Goal: Task Accomplishment & Management: Use online tool/utility

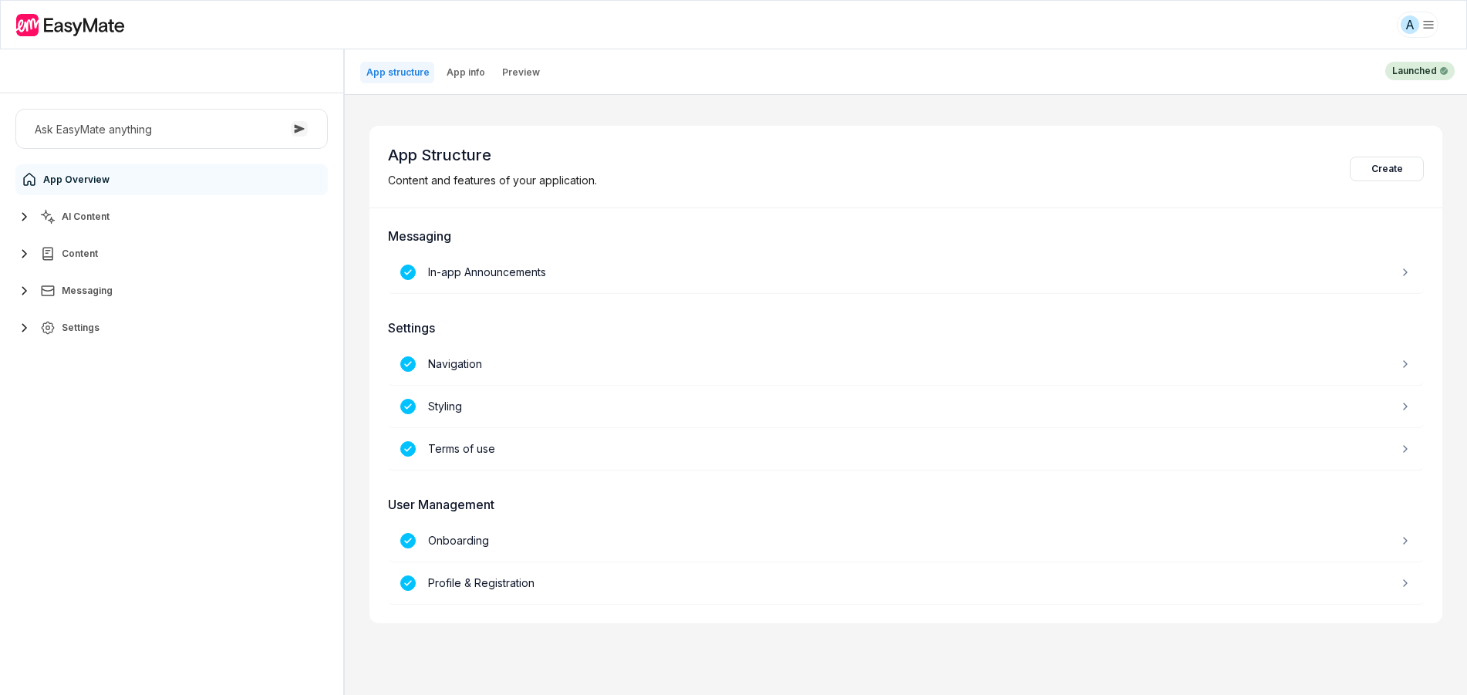
click at [62, 219] on span "AI Content" at bounding box center [86, 217] width 48 height 12
click at [92, 245] on div "Agents" at bounding box center [69, 253] width 55 height 19
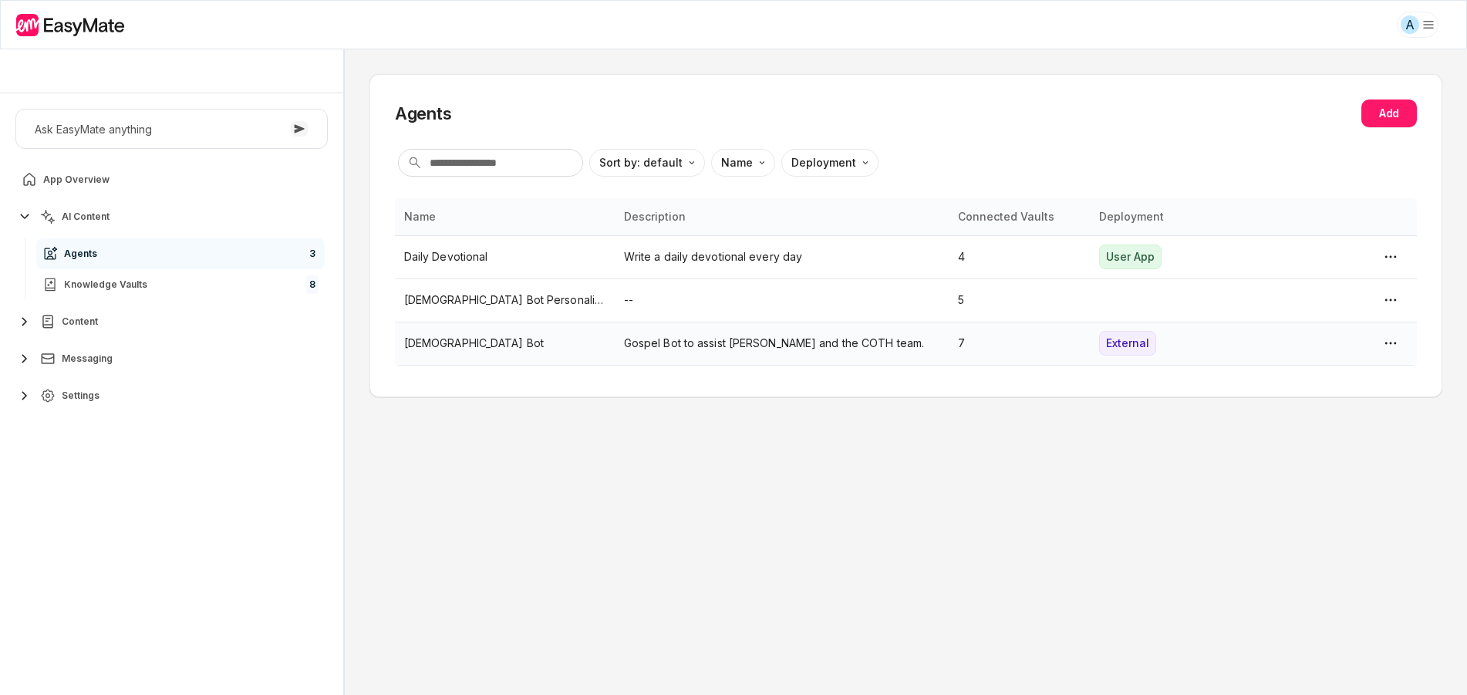
click at [568, 356] on td "[DEMOGRAPHIC_DATA] Bot" at bounding box center [505, 343] width 220 height 43
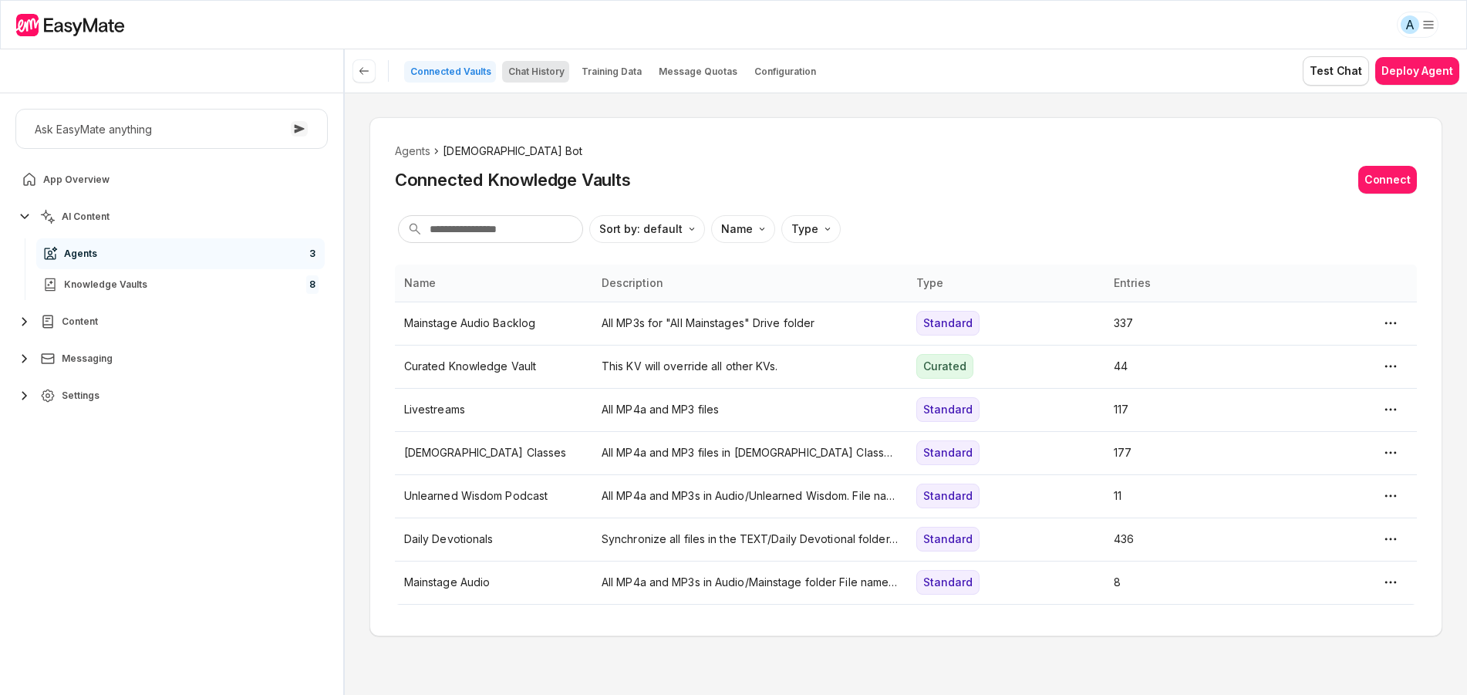
click at [552, 67] on p "Chat History" at bounding box center [536, 72] width 56 height 12
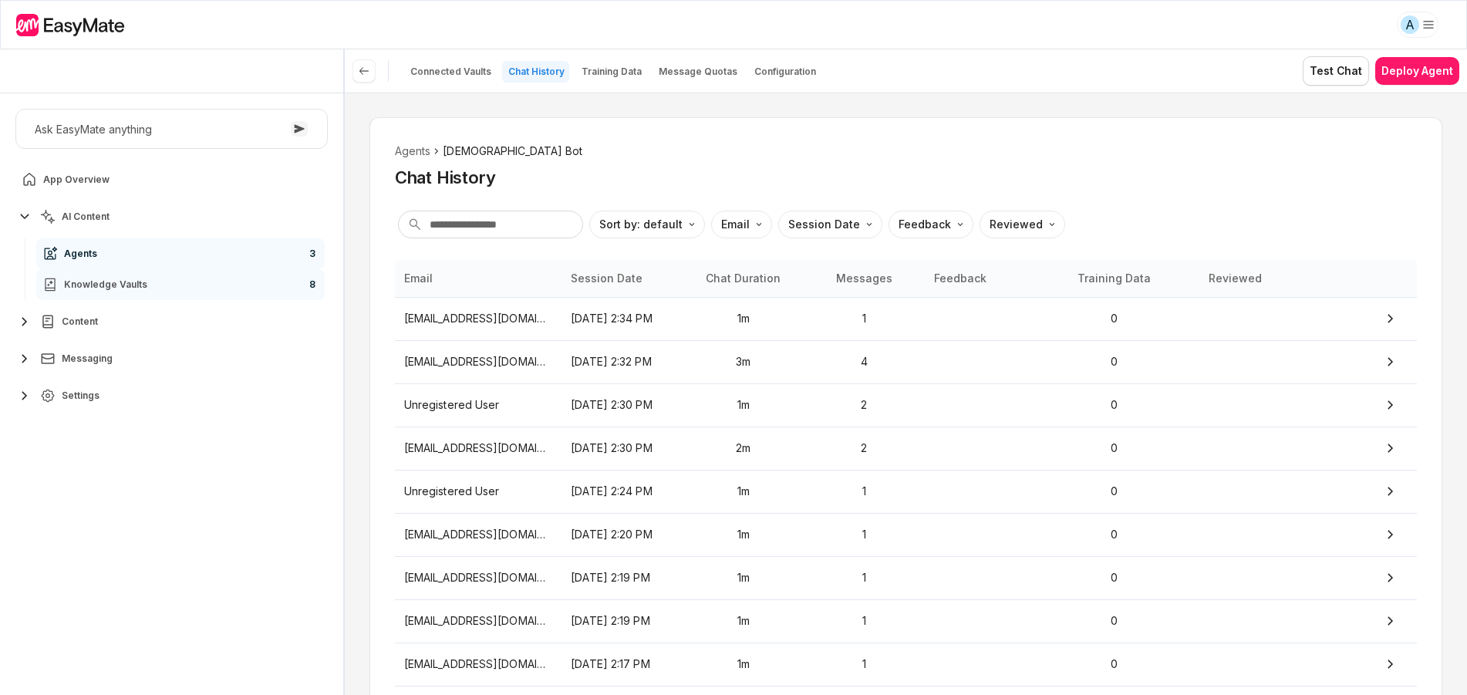
click at [268, 288] on link "Knowledge Vaults 8" at bounding box center [180, 284] width 288 height 31
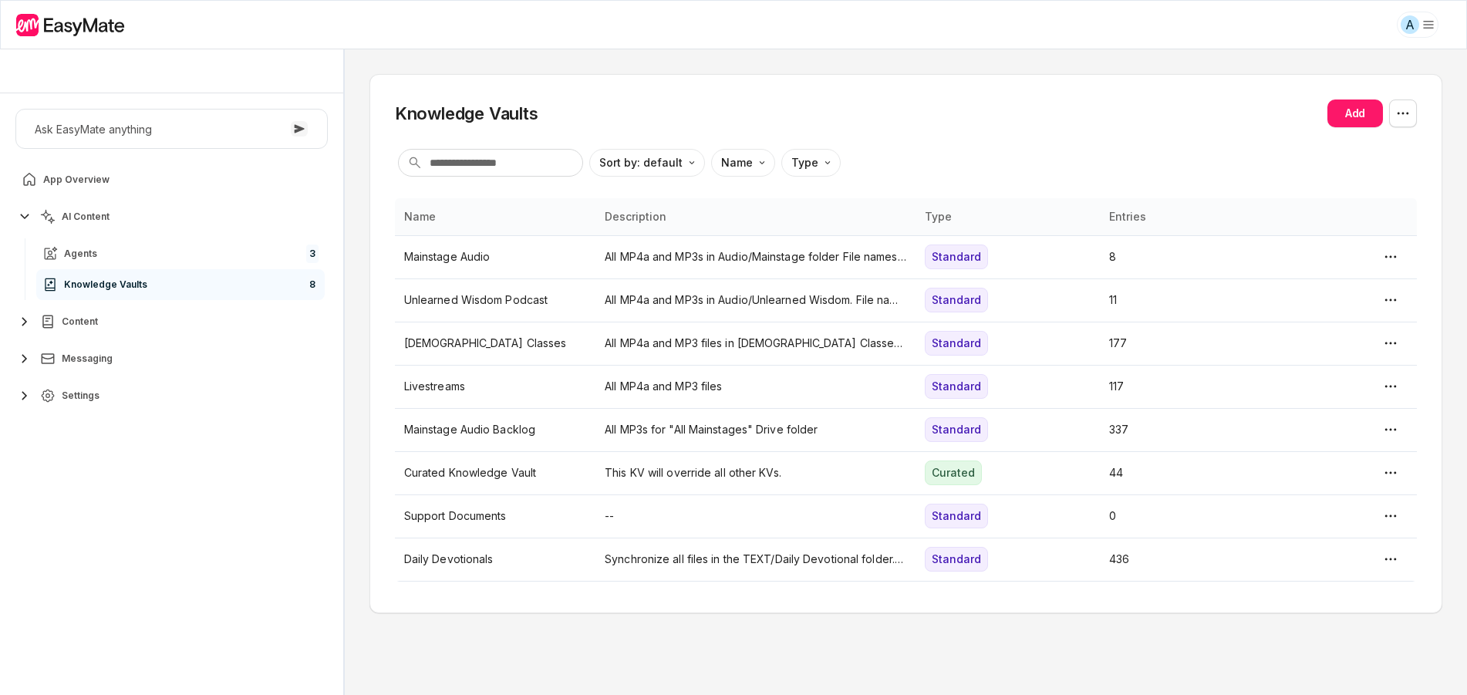
click at [110, 317] on button "Content" at bounding box center [171, 321] width 312 height 31
click at [214, 251] on link "Agents 3" at bounding box center [180, 253] width 288 height 31
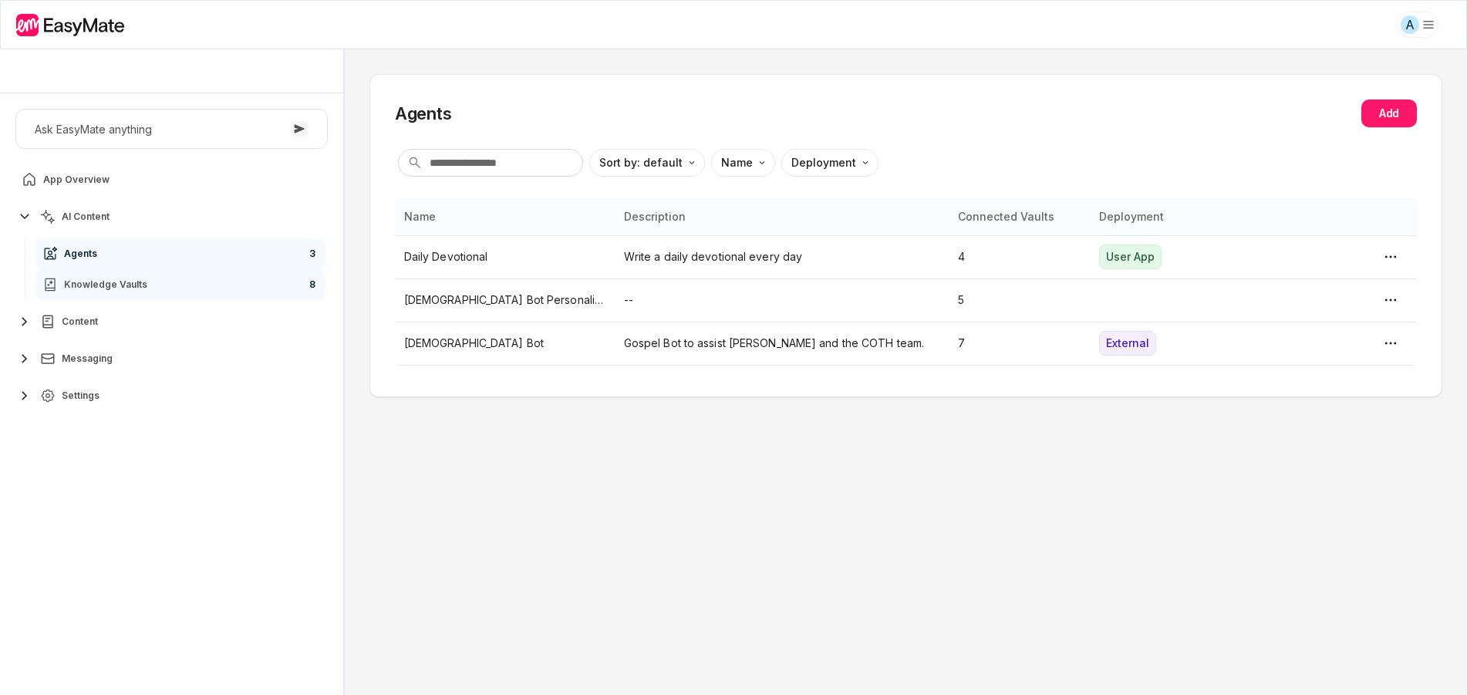
click at [256, 295] on link "Knowledge Vaults 8" at bounding box center [180, 284] width 288 height 31
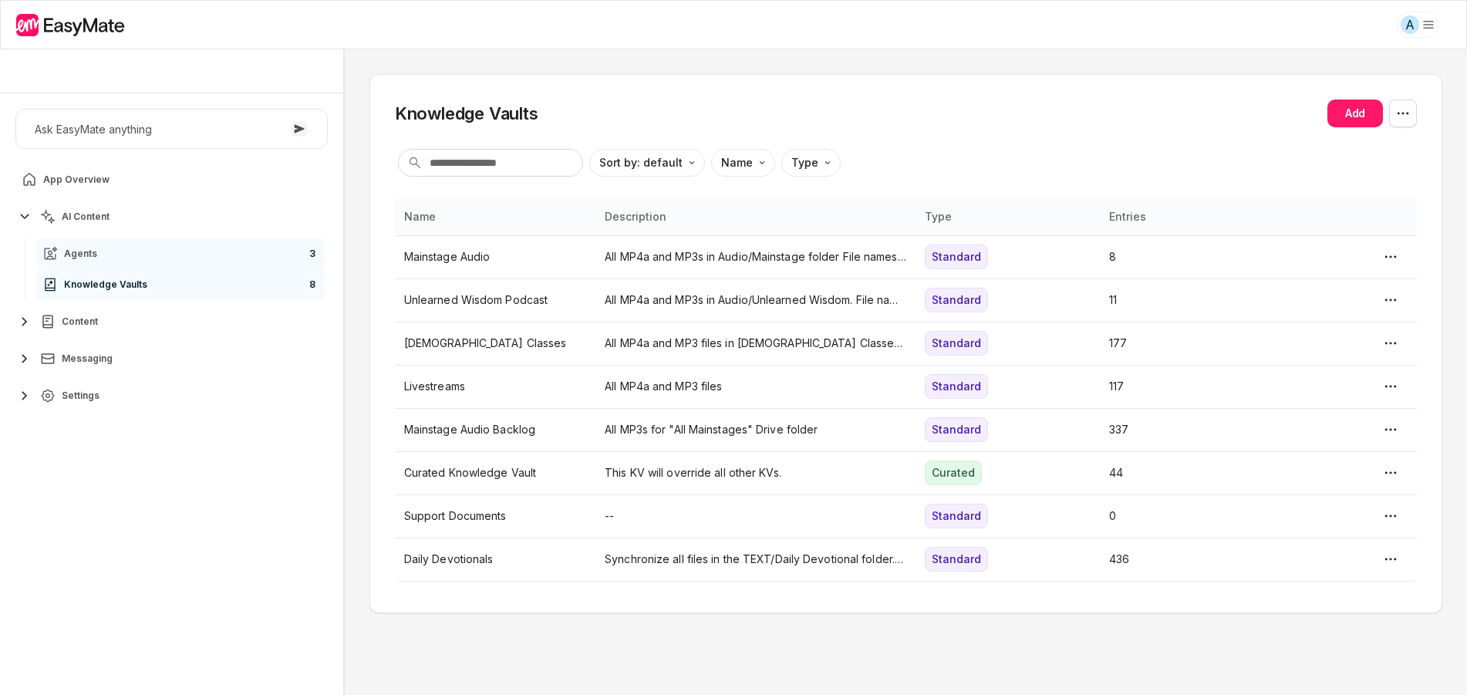
click at [271, 255] on link "Agents 3" at bounding box center [180, 253] width 288 height 31
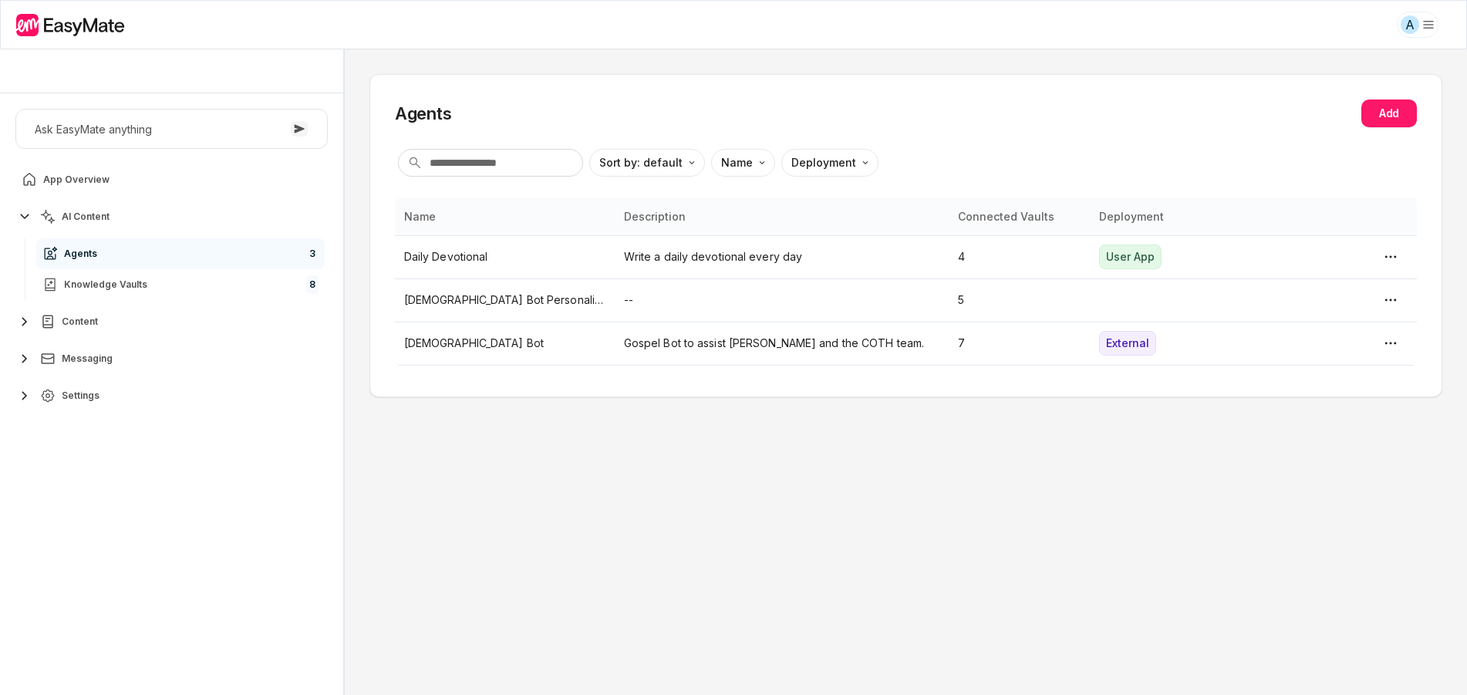
drag, startPoint x: 32, startPoint y: 116, endPoint x: 242, endPoint y: 605, distance: 532.4
click at [242, 605] on div "Ask EasyMate anything App Overview AI Content Agents 3 Knowledge Vaults 8 Conte…" at bounding box center [171, 394] width 343 height 602
click at [481, 346] on p "[DEMOGRAPHIC_DATA] Bot" at bounding box center [504, 343] width 201 height 17
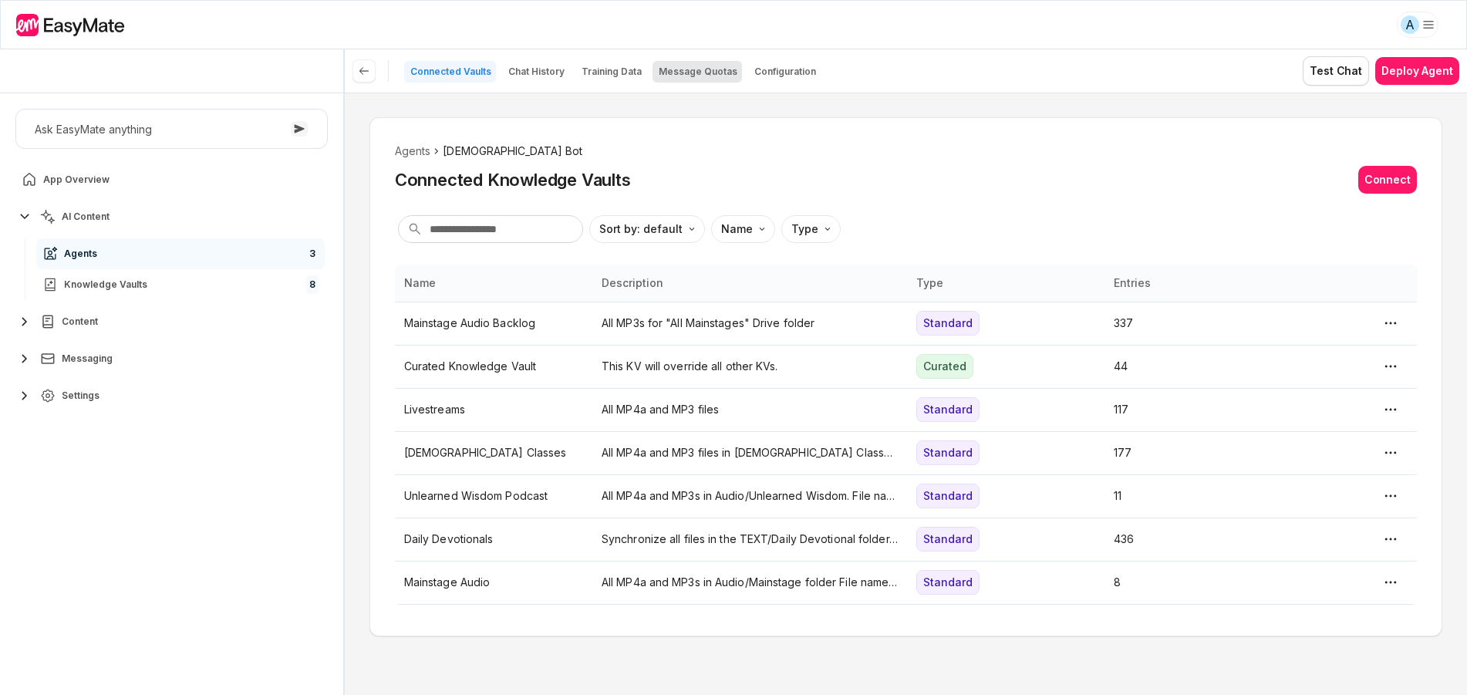
click at [673, 68] on p "Message Quotas" at bounding box center [698, 72] width 79 height 12
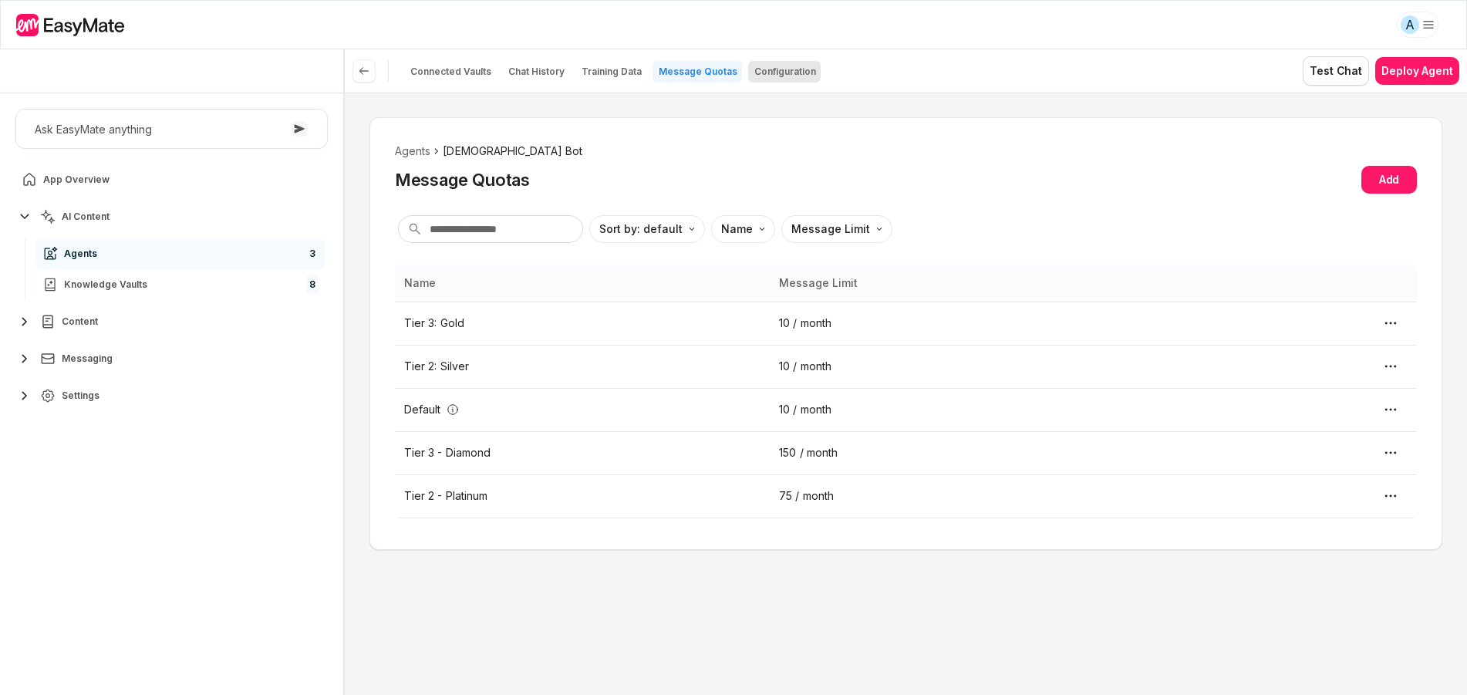
click at [767, 76] on p "Configuration" at bounding box center [785, 72] width 62 height 12
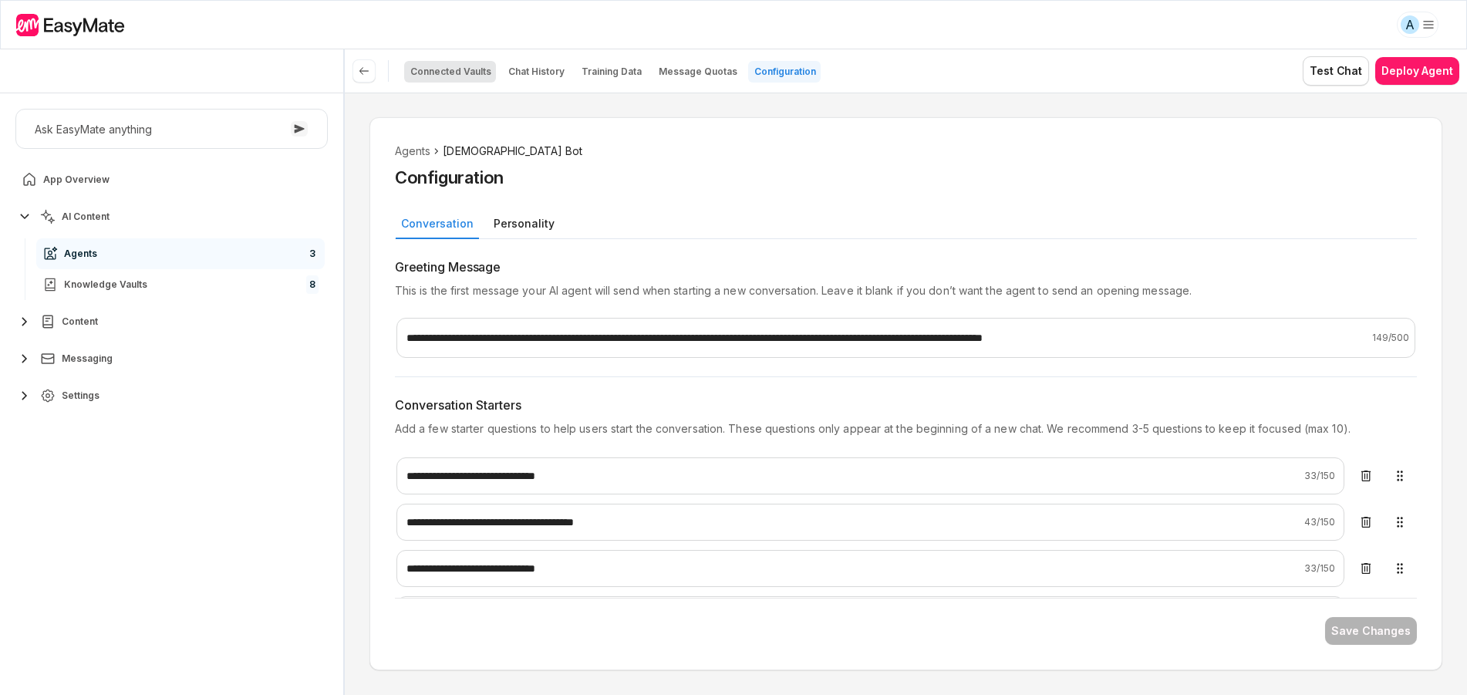
click at [449, 77] on p "Connected Vaults" at bounding box center [450, 72] width 81 height 12
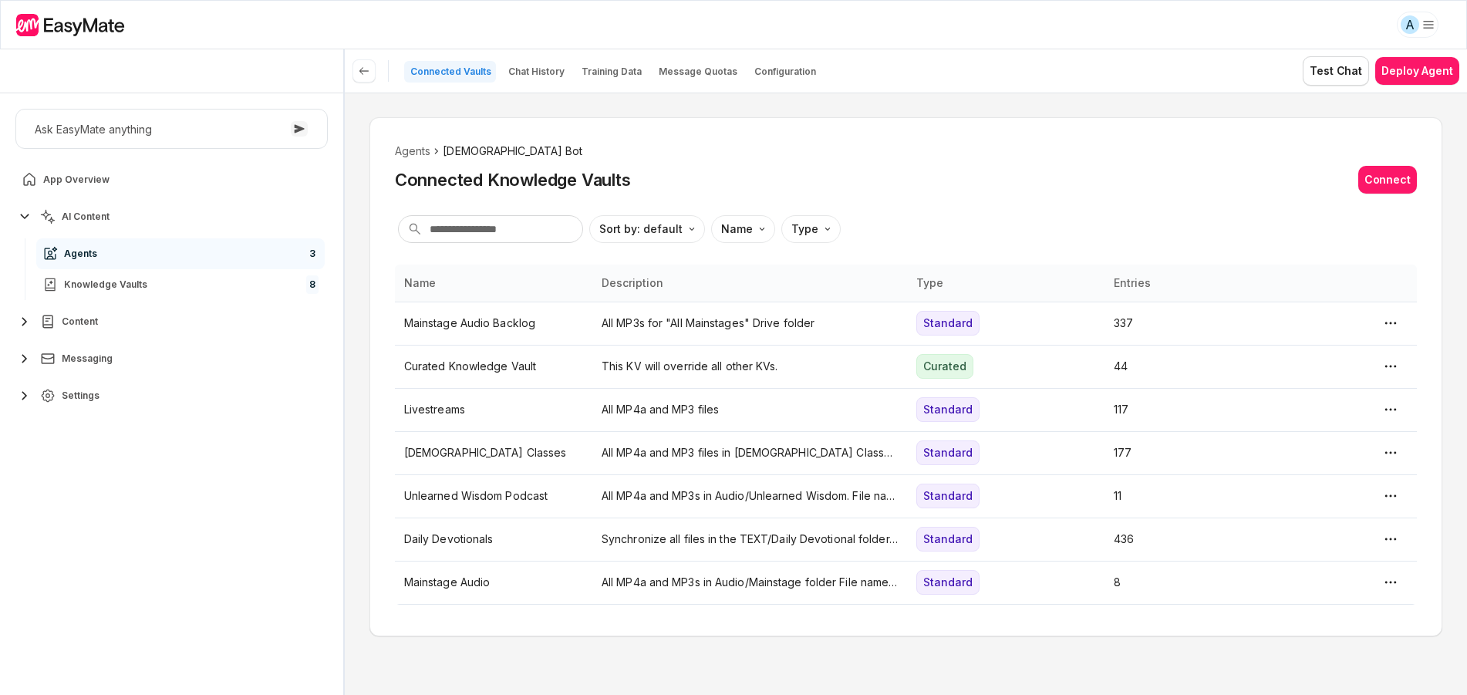
click at [580, 130] on div "Agents Gospel Bot Connected Knowledge Vaults Connect Sort by: default Direction…" at bounding box center [905, 376] width 1073 height 519
click at [103, 369] on button "Messaging" at bounding box center [171, 358] width 312 height 31
click at [113, 336] on button "Content" at bounding box center [171, 321] width 312 height 31
click at [535, 66] on p "Chat History" at bounding box center [536, 72] width 56 height 12
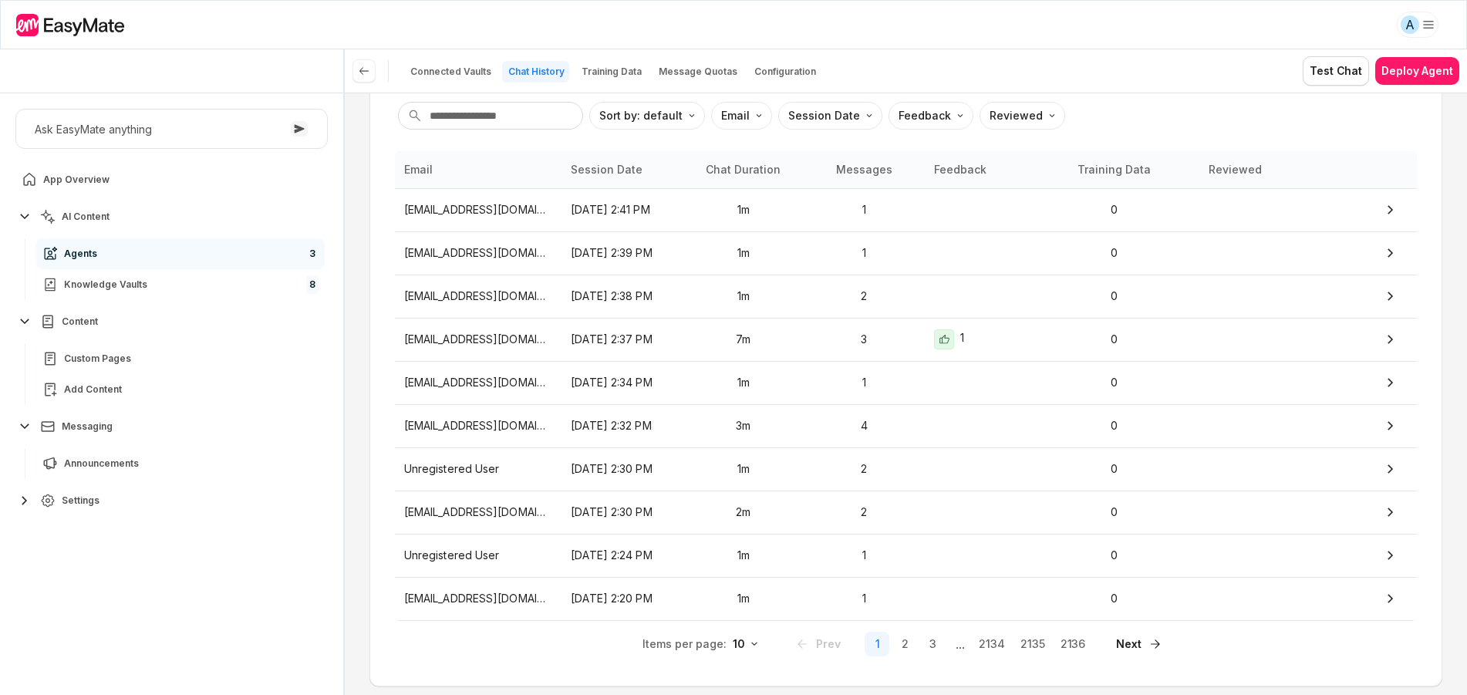
scroll to position [125, 0]
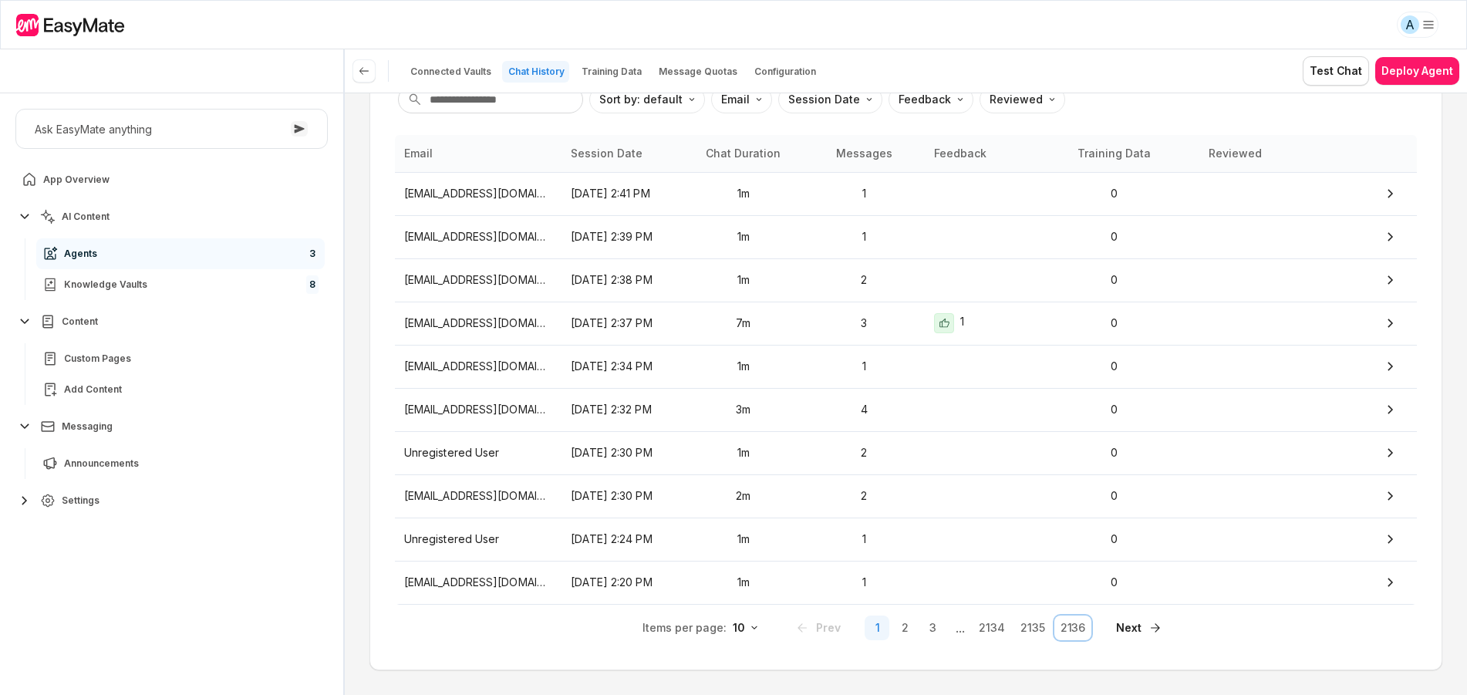
click at [1077, 636] on button "2136" at bounding box center [1073, 627] width 38 height 25
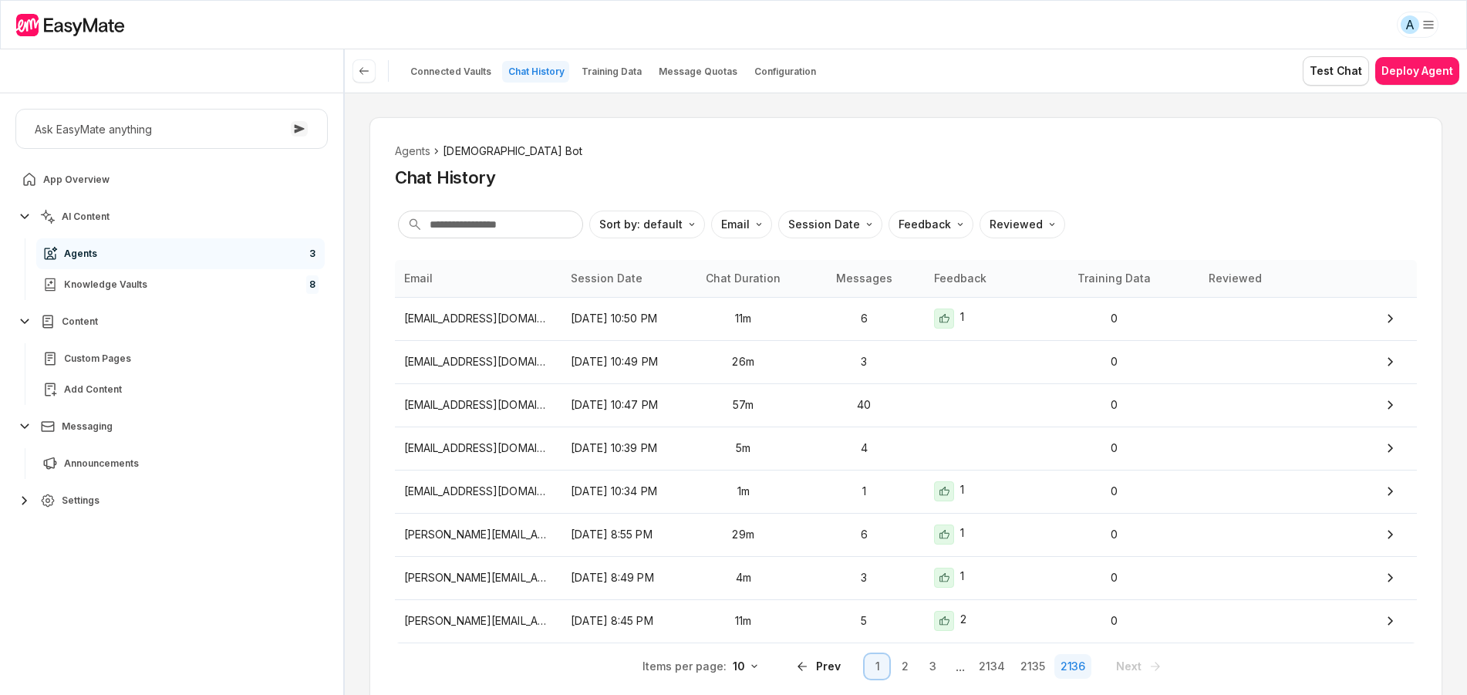
click at [870, 663] on button "1" at bounding box center [877, 666] width 25 height 25
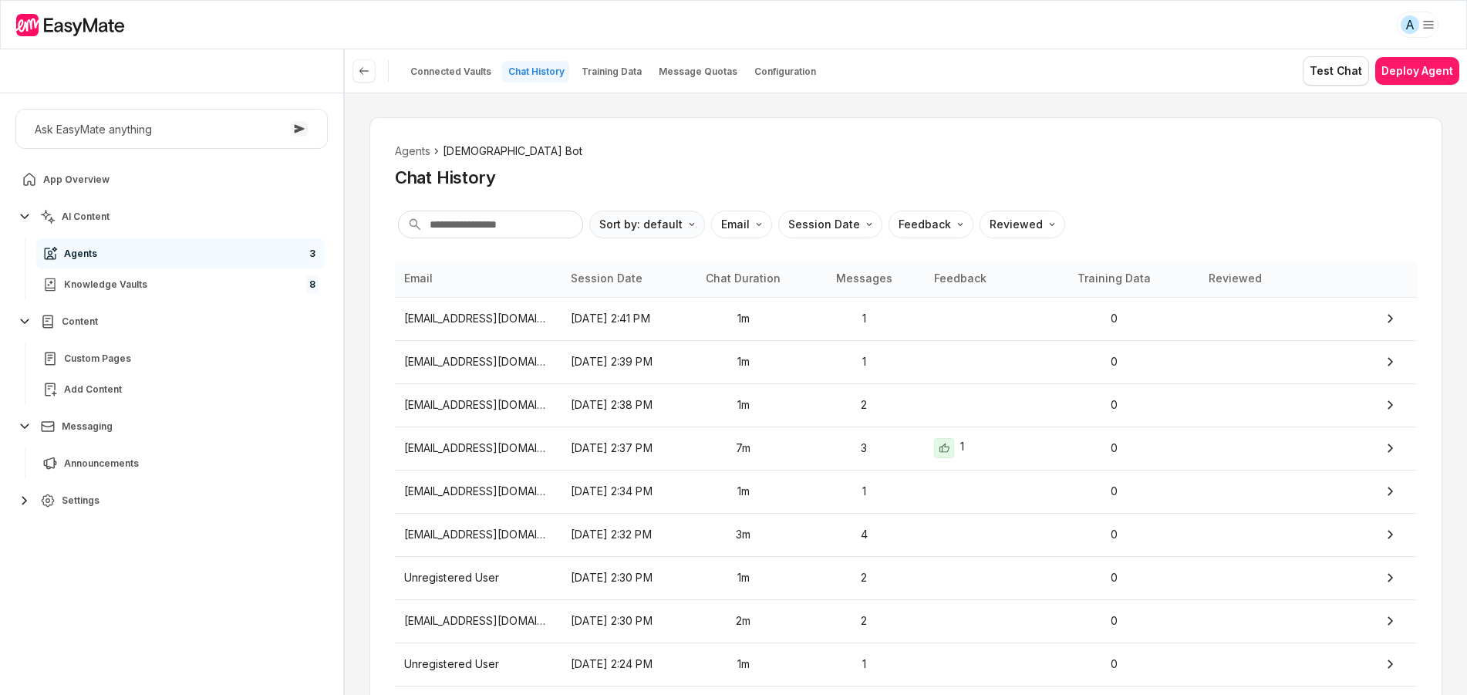
click at [678, 228] on html "A Core of the Heart Ask EasyMate anything App Overview AI Content Agents 3 Know…" at bounding box center [733, 347] width 1467 height 695
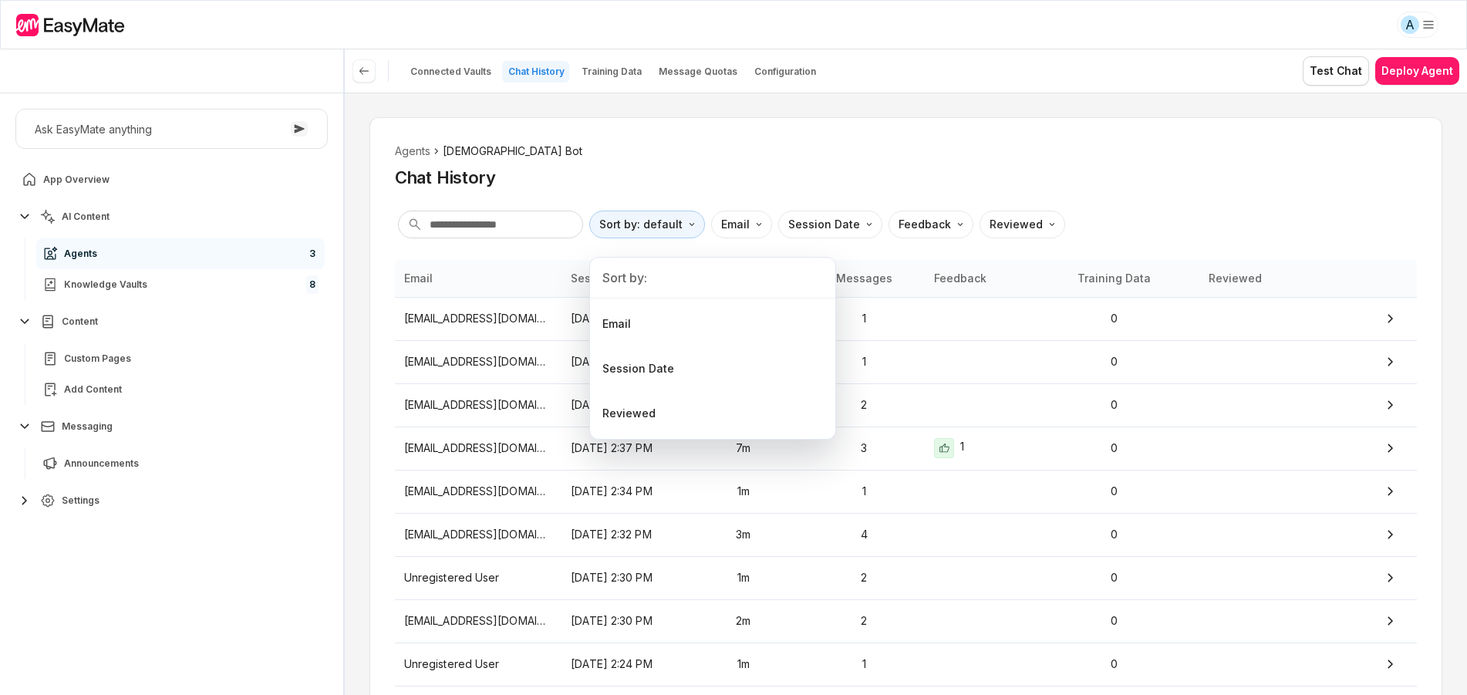
click at [664, 223] on html "A Core of the Heart Ask EasyMate anything App Overview AI Content Agents 3 Know…" at bounding box center [733, 347] width 1467 height 695
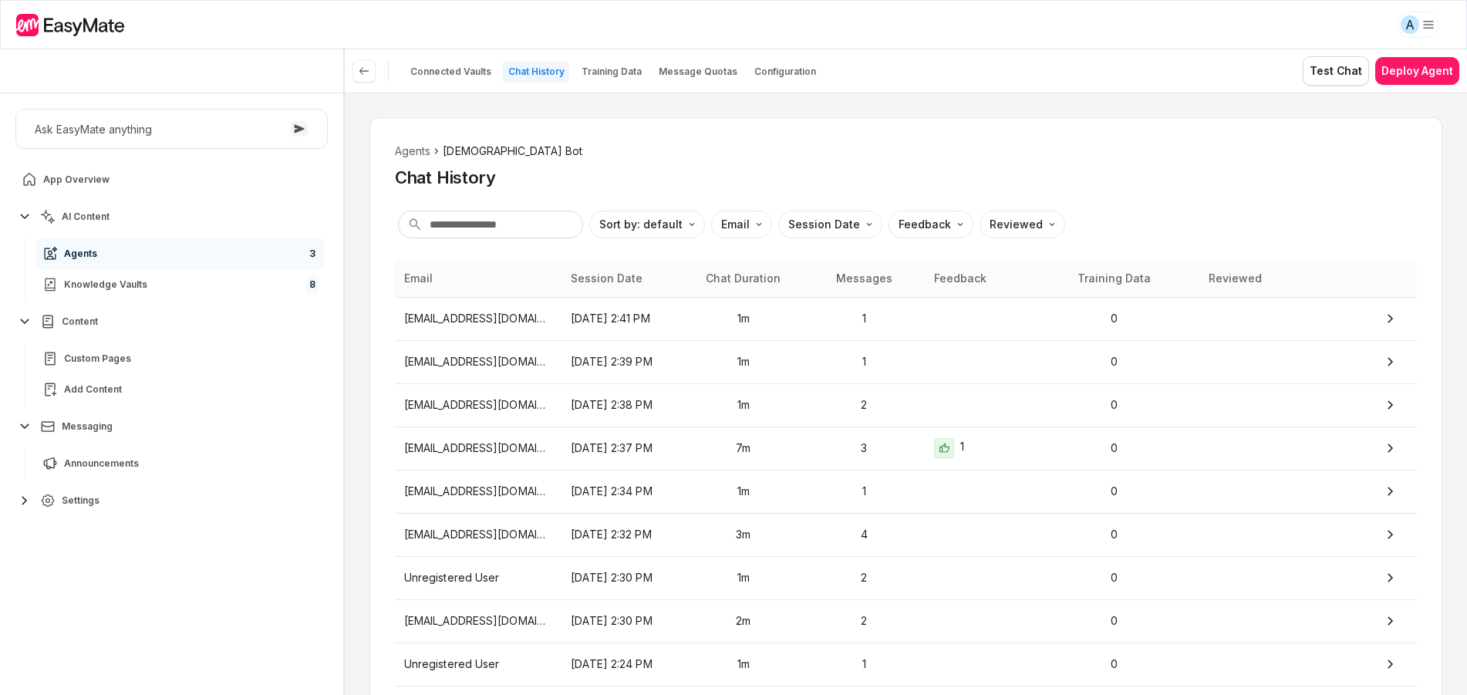
click at [949, 164] on div "Agents Gospel Bot Chat History" at bounding box center [906, 166] width 1022 height 46
click at [654, 306] on td "[DATE] 2:41 PM" at bounding box center [621, 318] width 121 height 43
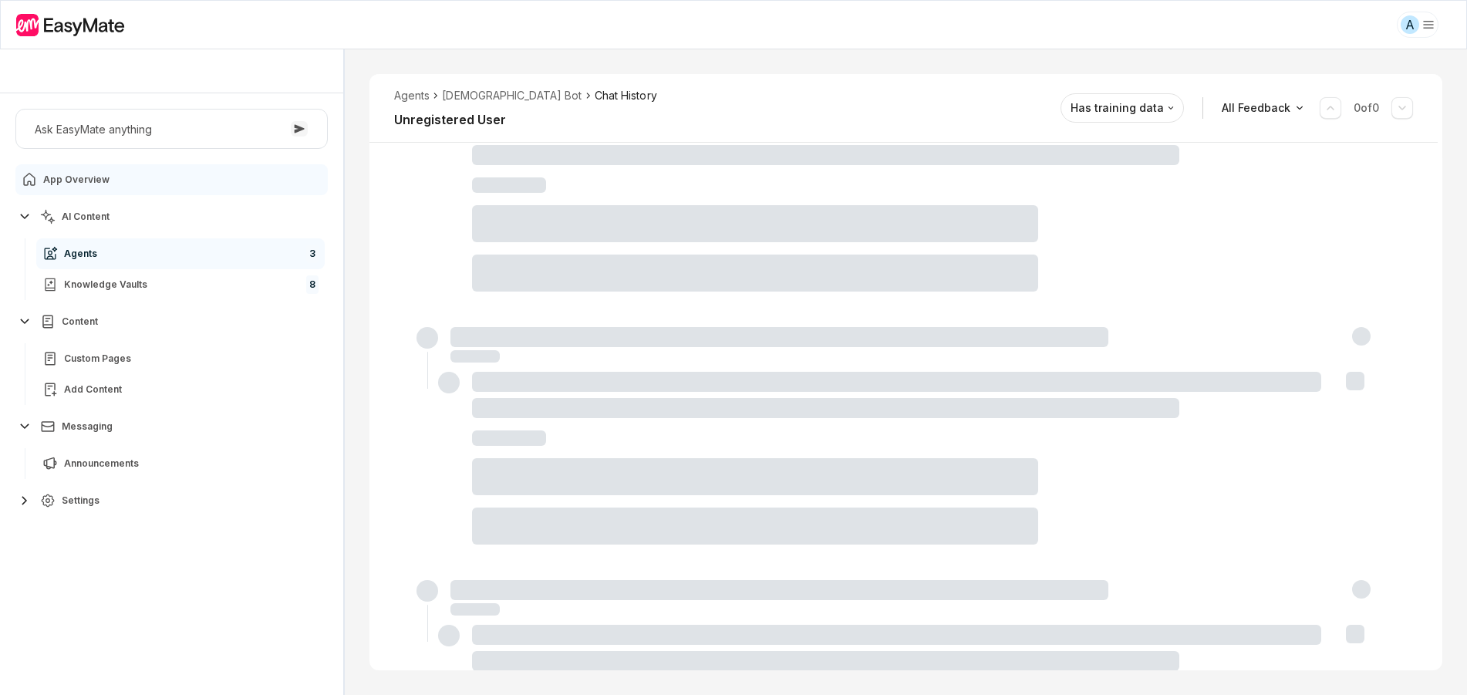
scroll to position [56, 0]
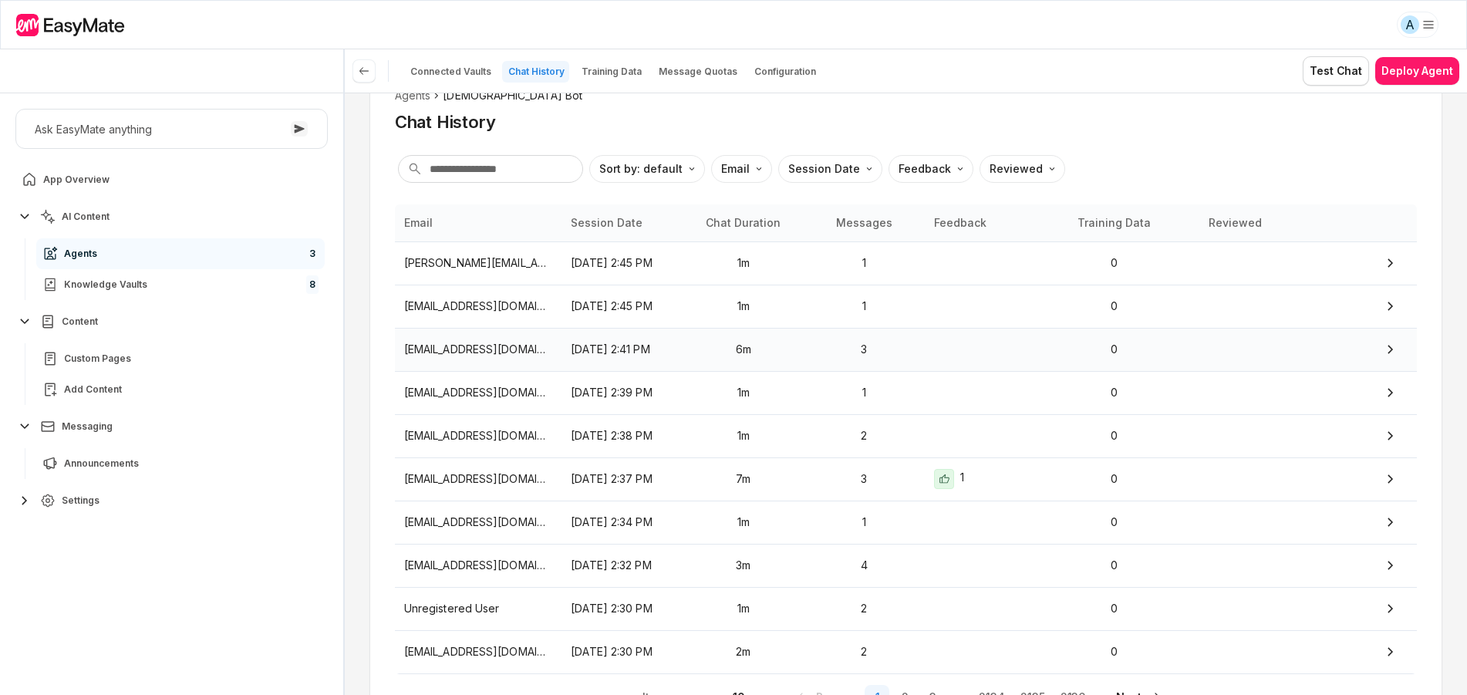
scroll to position [125, 0]
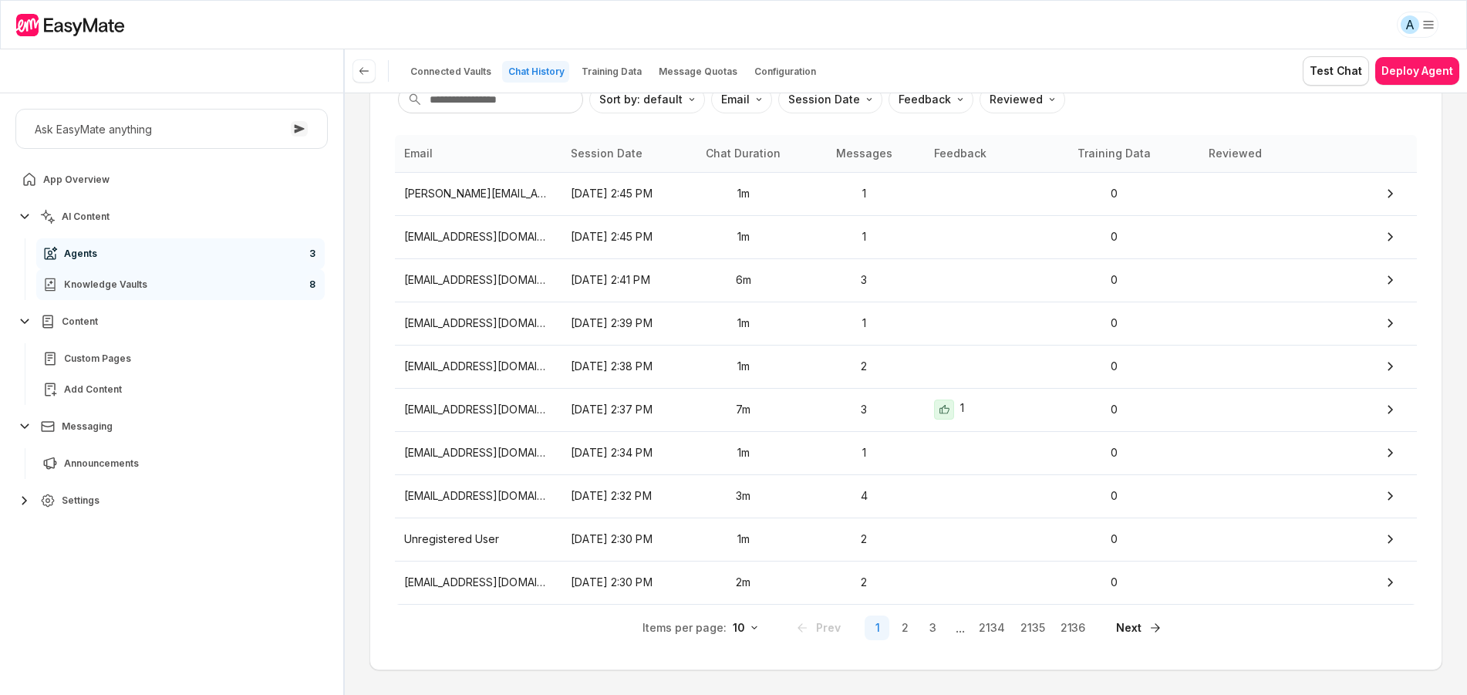
click at [141, 293] on div "Knowledge Vaults" at bounding box center [94, 284] width 105 height 19
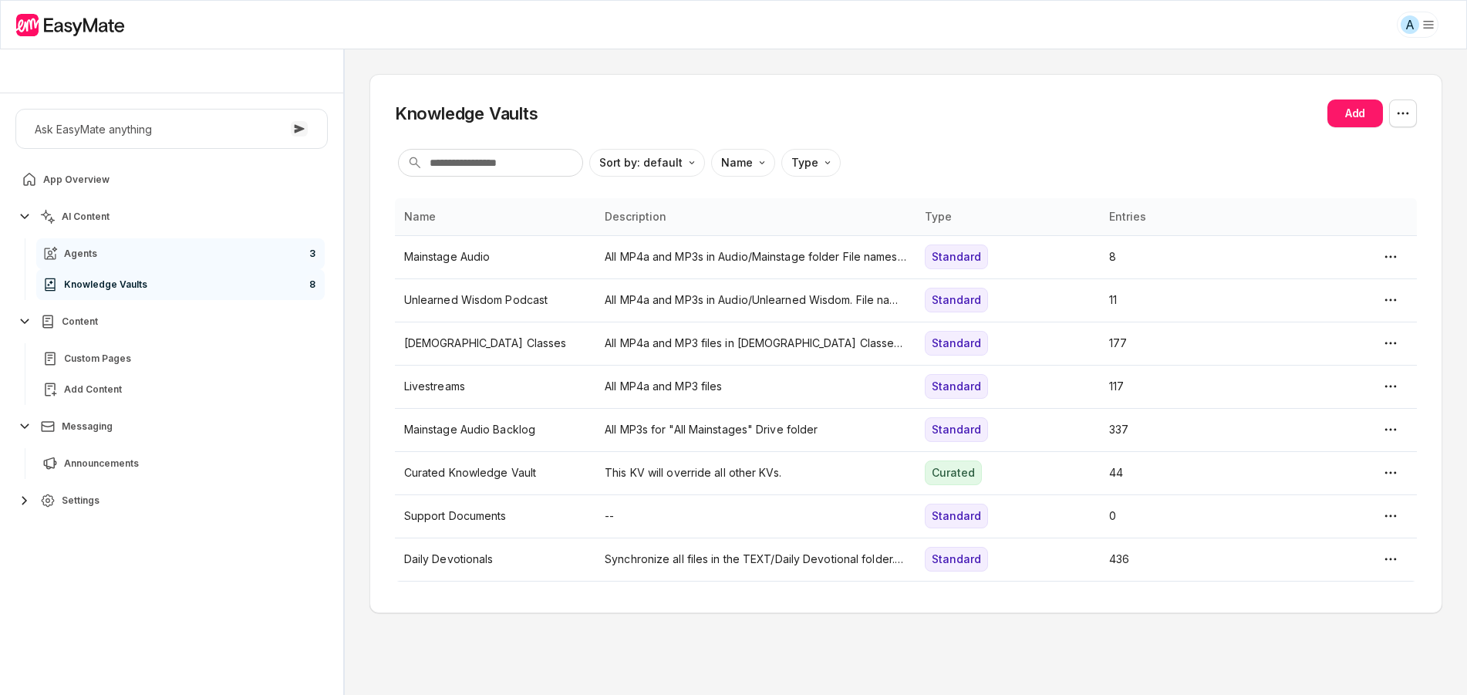
click at [116, 261] on link "Agents 3" at bounding box center [180, 253] width 288 height 31
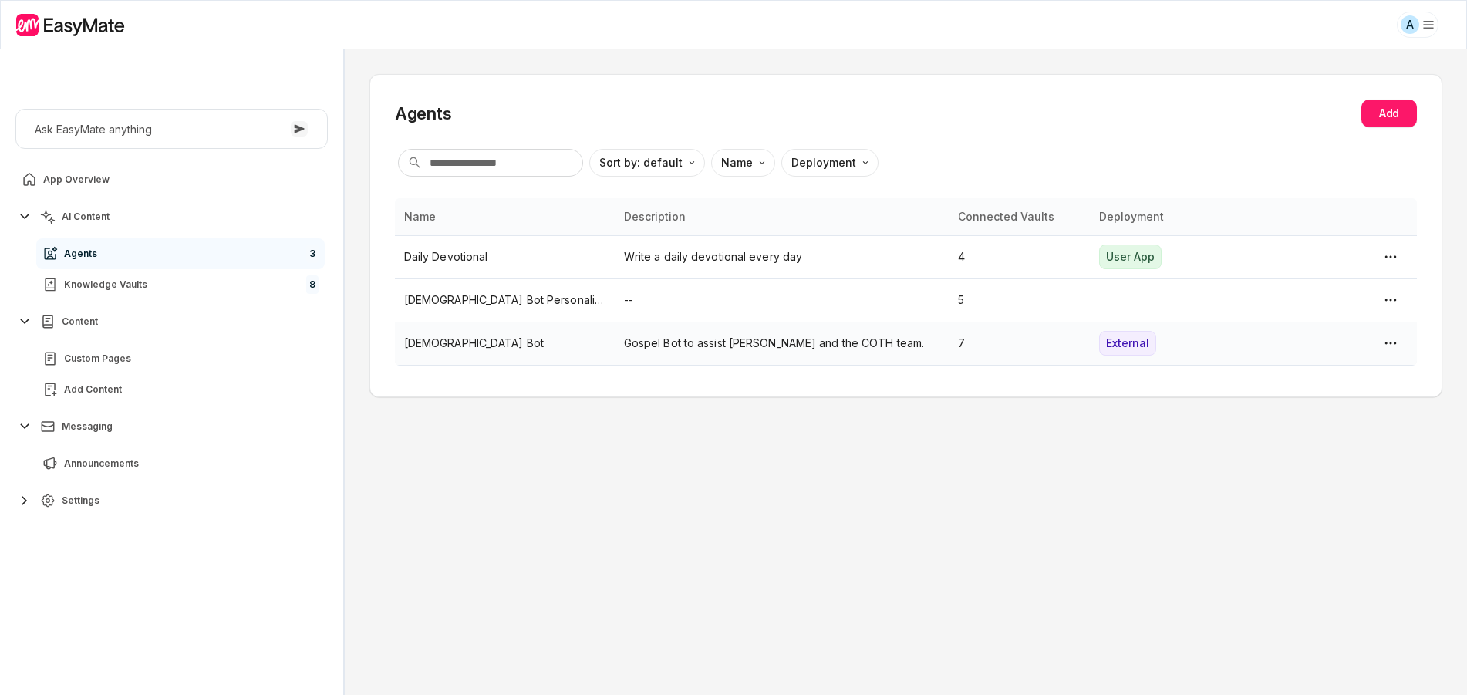
click at [518, 353] on td "[DEMOGRAPHIC_DATA] Bot" at bounding box center [505, 343] width 220 height 43
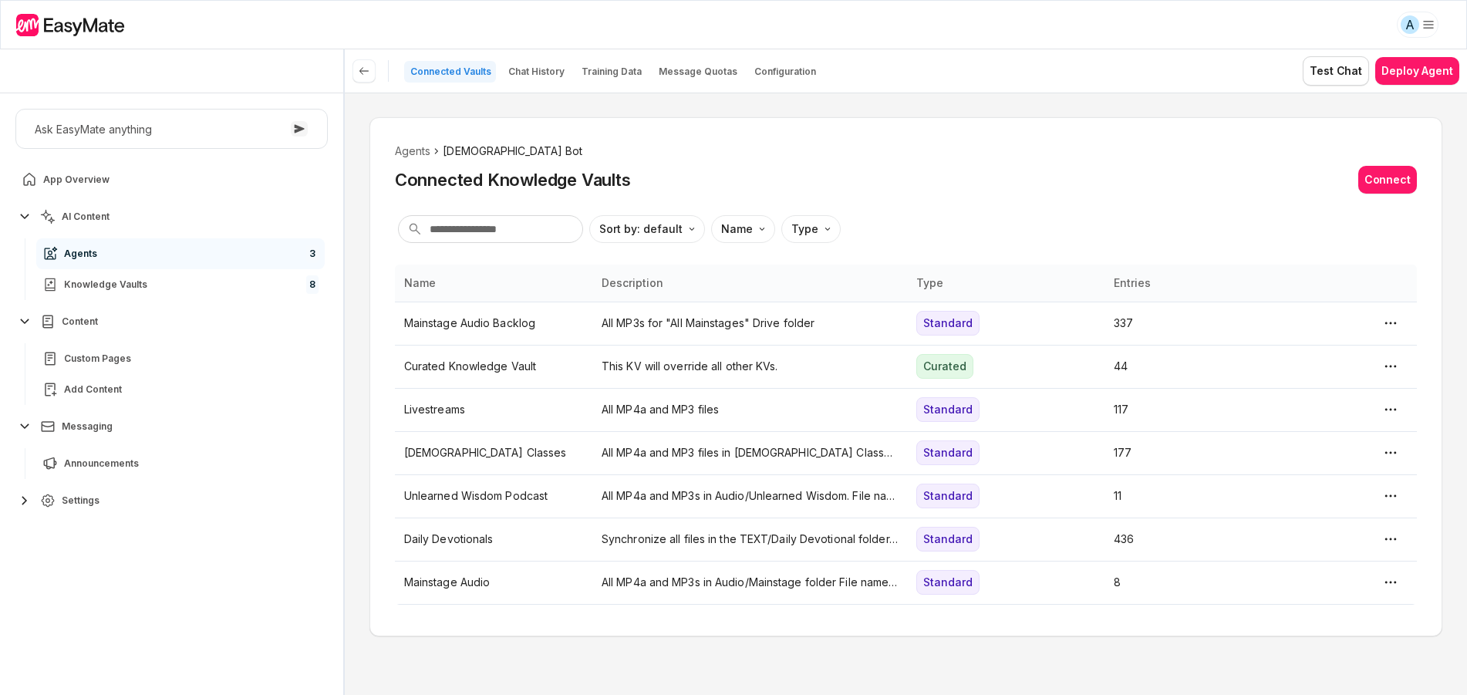
click at [988, 158] on ol "Agents Gospel Bot" at bounding box center [906, 151] width 1022 height 17
type textarea "*"
